Goal: Complete application form

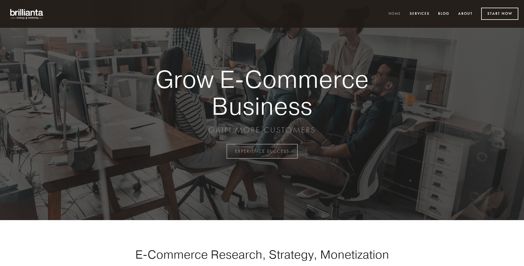
scroll to position [1487, 0]
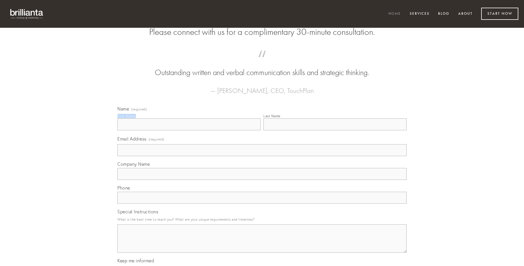
type input "[PERSON_NAME]"
click at [335, 131] on input "Last Name" at bounding box center [335, 125] width 143 height 12
type input "[PERSON_NAME]"
click at [262, 156] on input "Email Address (required)" at bounding box center [261, 150] width 289 height 12
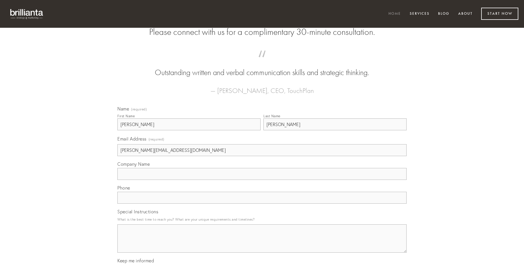
type input "[PERSON_NAME][EMAIL_ADDRESS][DOMAIN_NAME]"
click at [262, 180] on input "Company Name" at bounding box center [261, 174] width 289 height 12
type input "clamo"
click at [262, 204] on input "text" at bounding box center [261, 198] width 289 height 12
click at [262, 244] on textarea "Special Instructions" at bounding box center [261, 239] width 289 height 28
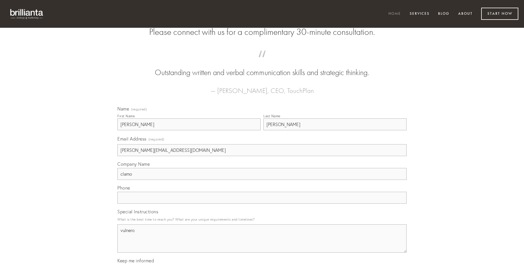
type textarea "vulnero"
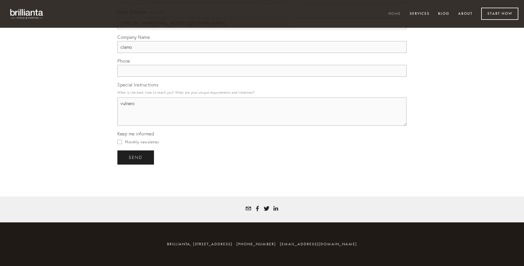
click at [136, 157] on span "send" at bounding box center [136, 157] width 14 height 5
